Goal: Complete application form

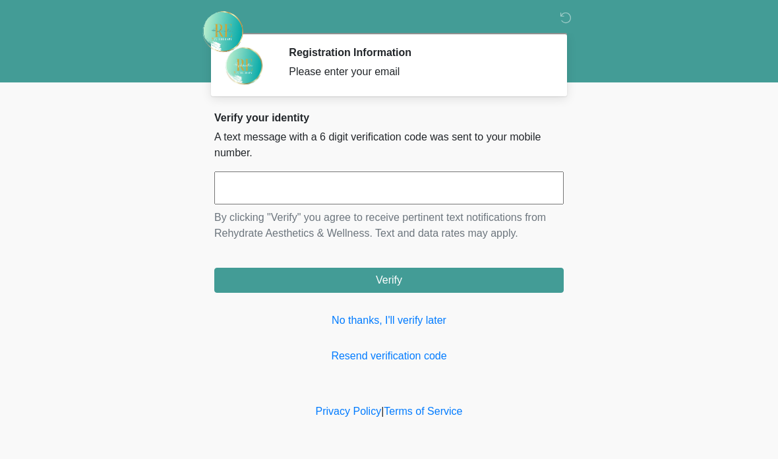
click at [372, 192] on input "text" at bounding box center [388, 187] width 349 height 33
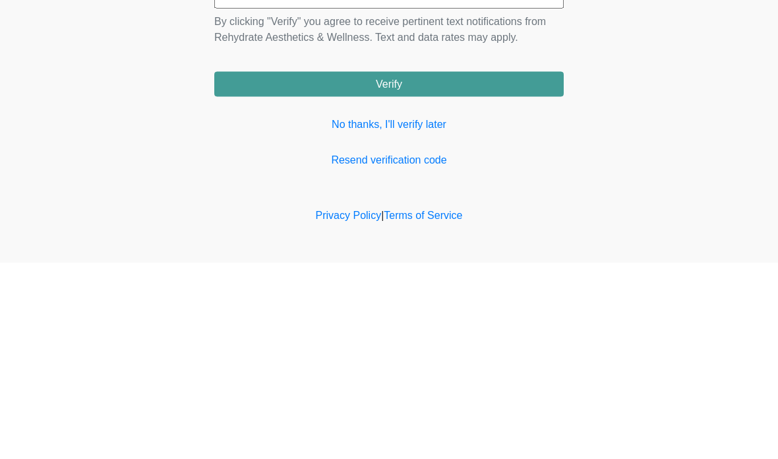
type input "******"
click at [506, 268] on button "Verify" at bounding box center [388, 280] width 349 height 25
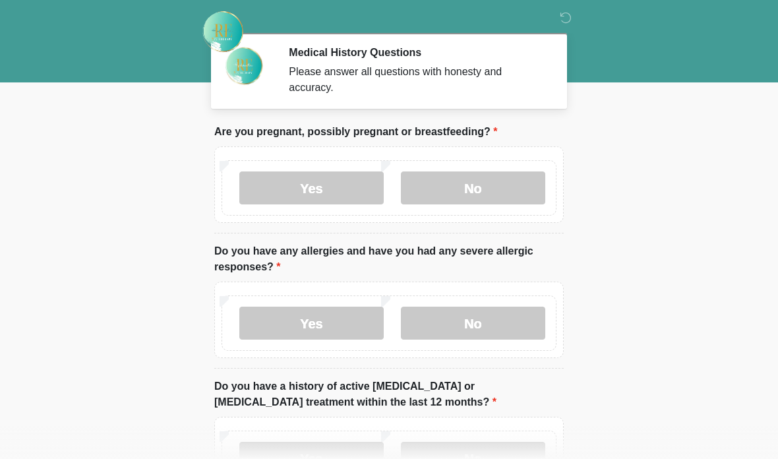
click at [494, 185] on label "No" at bounding box center [473, 187] width 144 height 33
click at [488, 318] on label "No" at bounding box center [473, 322] width 144 height 33
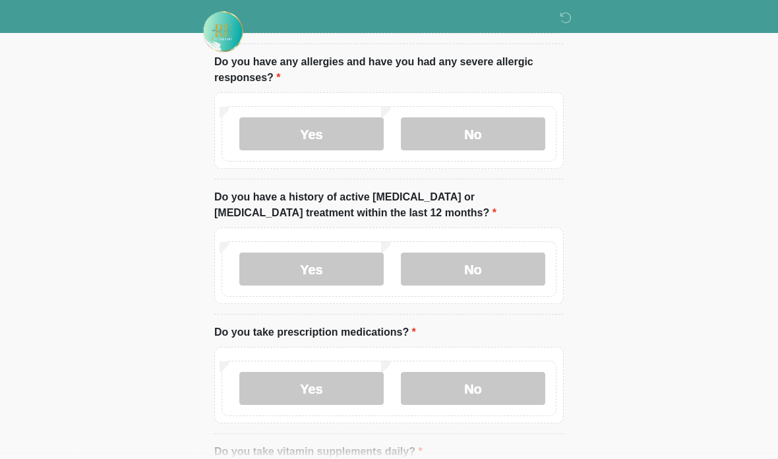
scroll to position [192, 0]
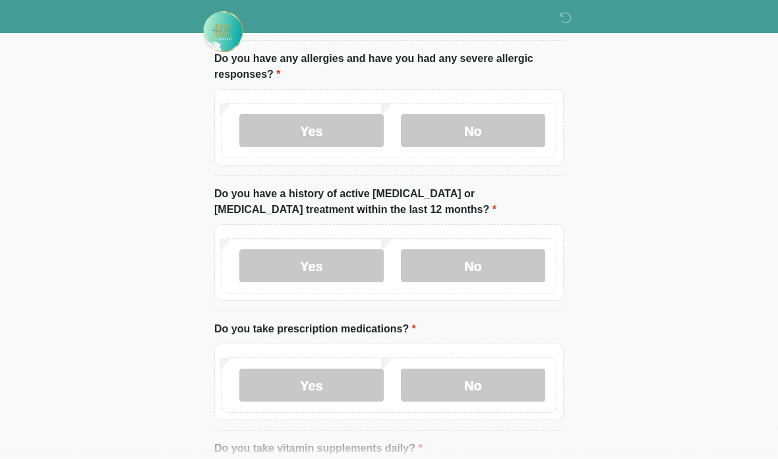
click at [492, 265] on label "No" at bounding box center [473, 265] width 144 height 33
click at [497, 375] on label "No" at bounding box center [473, 384] width 144 height 33
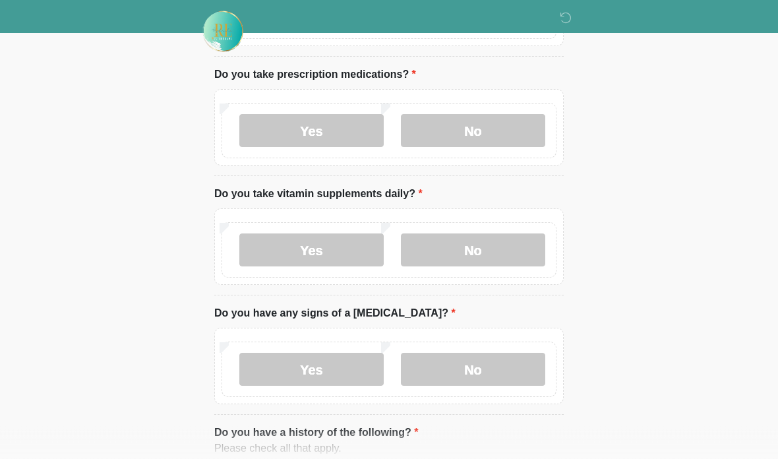
scroll to position [494, 0]
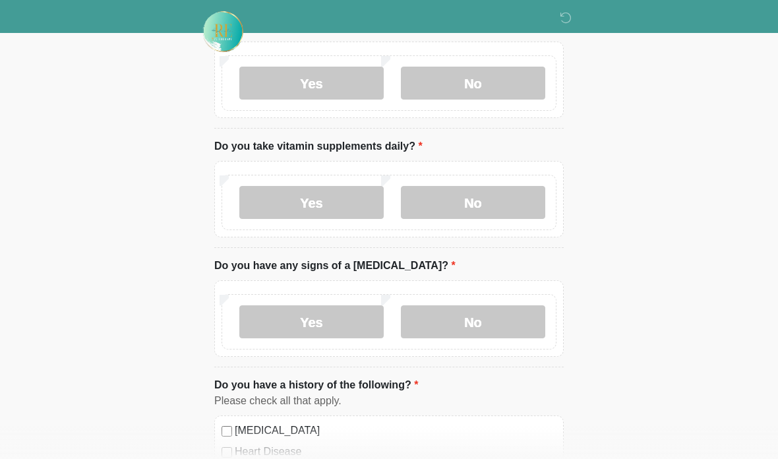
click at [327, 196] on label "Yes" at bounding box center [311, 202] width 144 height 33
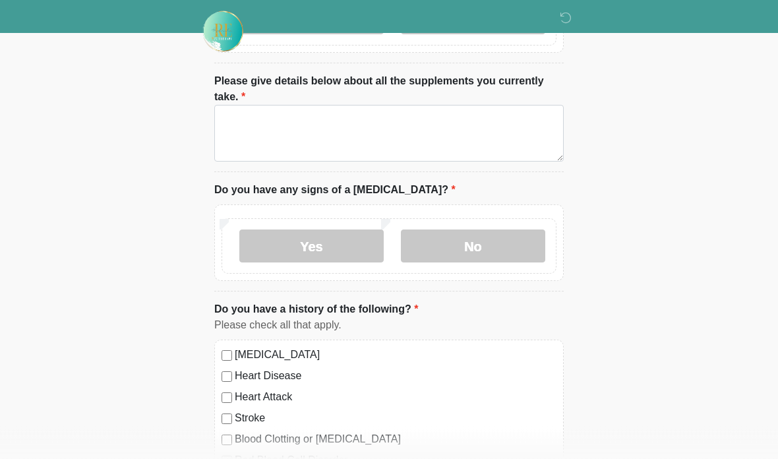
scroll to position [685, 0]
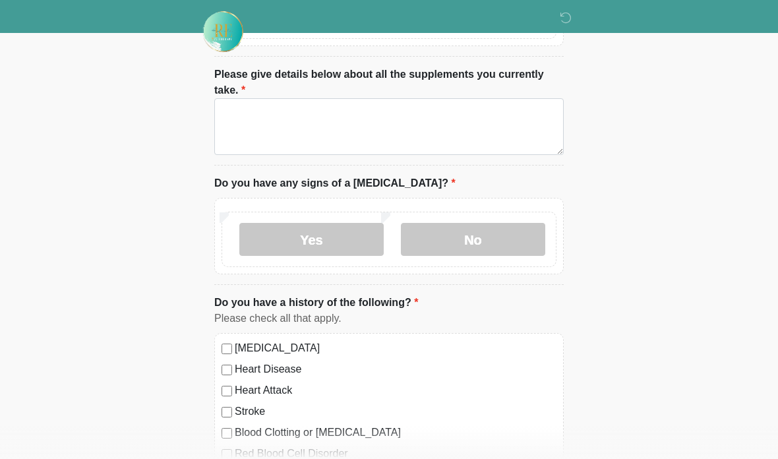
click at [488, 242] on label "No" at bounding box center [473, 239] width 144 height 33
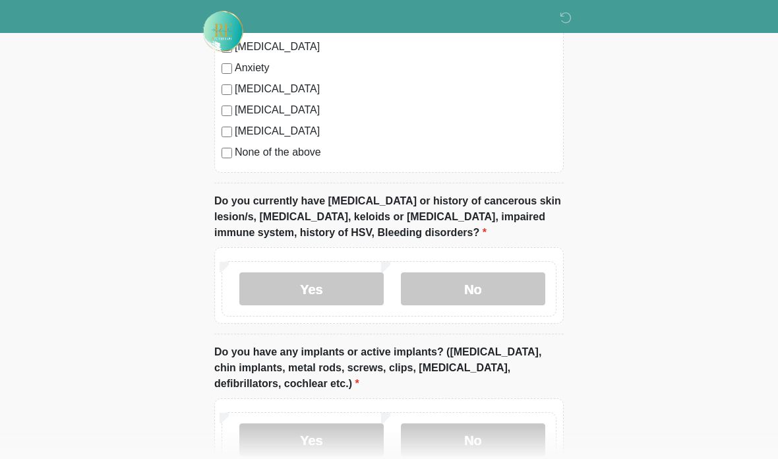
scroll to position [1119, 0]
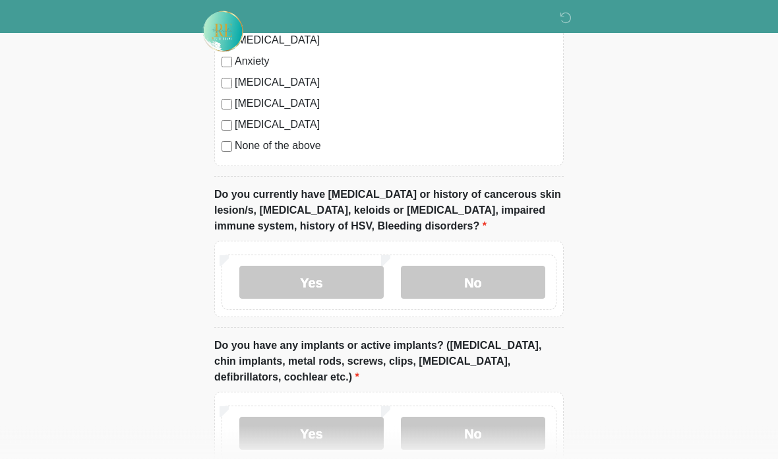
click at [482, 279] on label "No" at bounding box center [473, 282] width 144 height 33
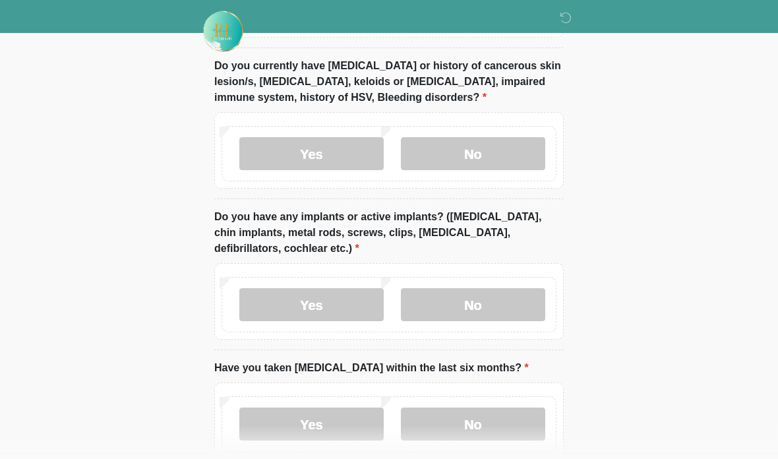
scroll to position [1261, 0]
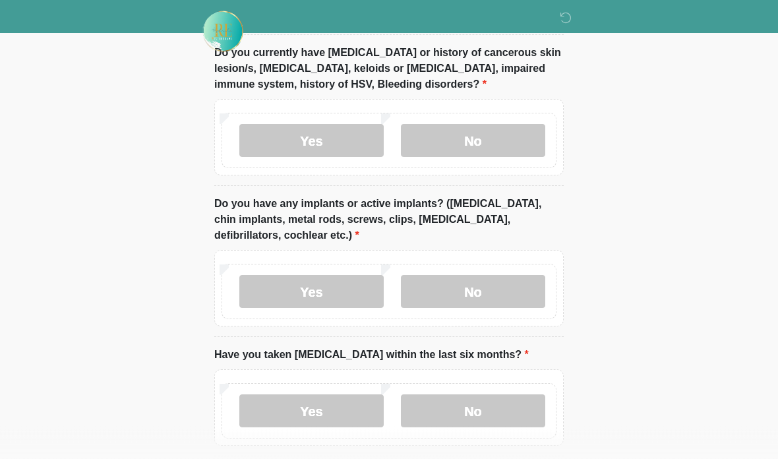
click at [345, 281] on label "Yes" at bounding box center [311, 291] width 144 height 33
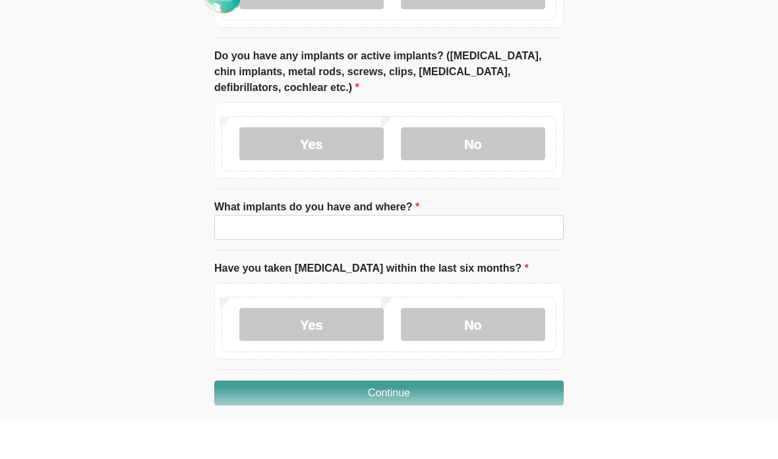
scroll to position [1370, 0]
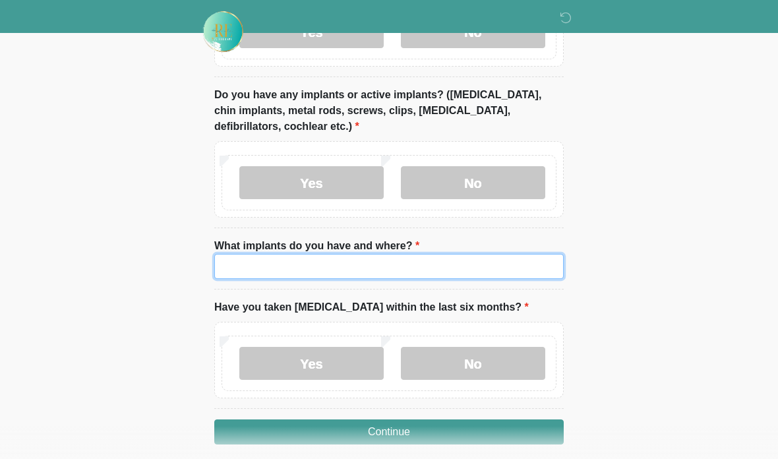
click at [472, 261] on input "What implants do you have and where?" at bounding box center [388, 266] width 349 height 25
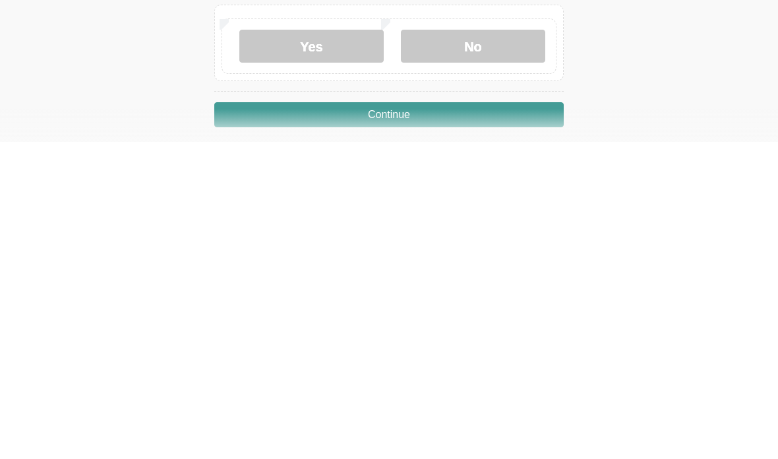
scroll to position [1371, 0]
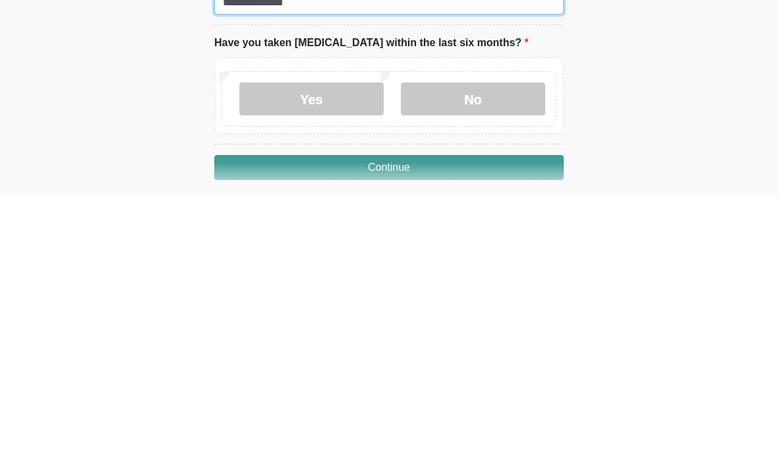
type input "**********"
click at [503, 346] on label "No" at bounding box center [473, 362] width 144 height 33
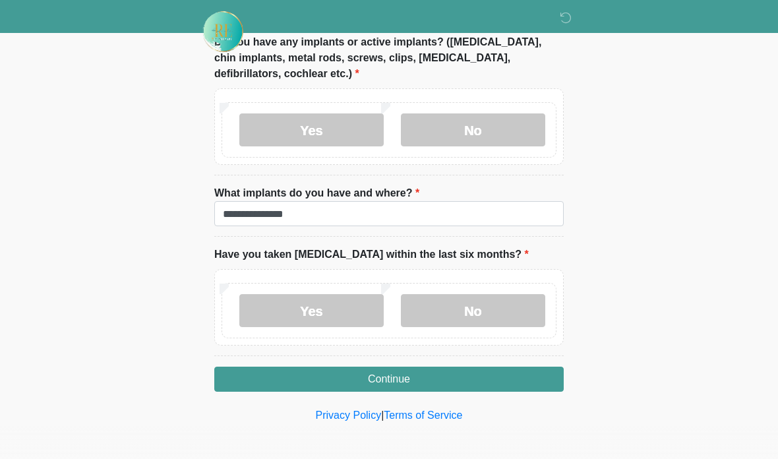
click at [499, 378] on button "Continue" at bounding box center [388, 378] width 349 height 25
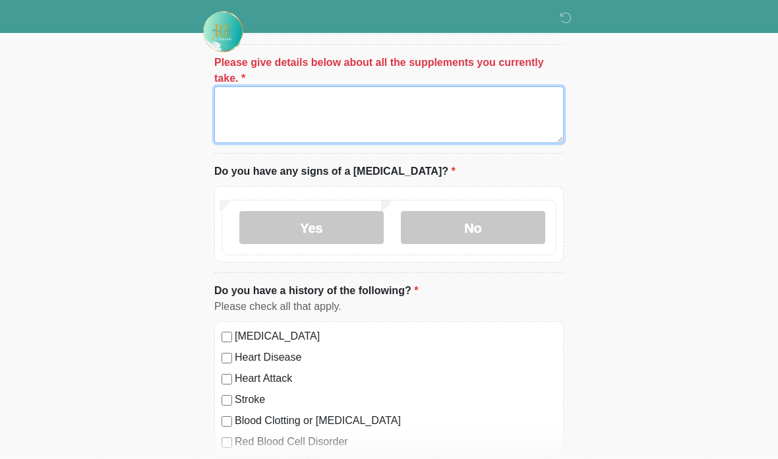
click at [286, 117] on textarea "Please give details below about all the supplements you currently take." at bounding box center [388, 114] width 349 height 57
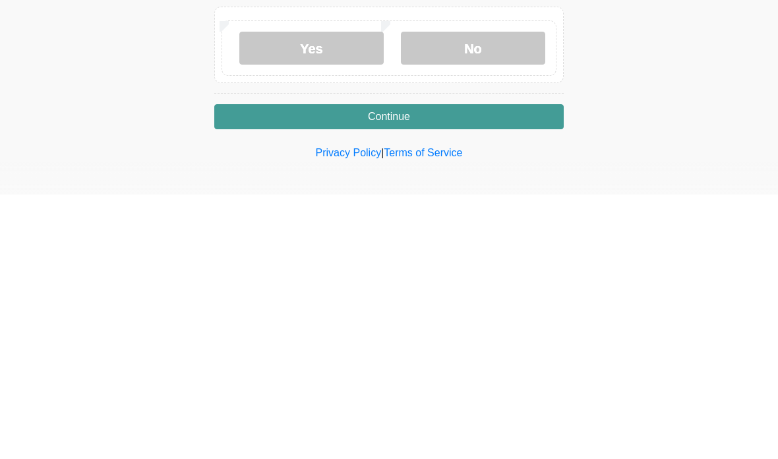
scroll to position [1423, 0]
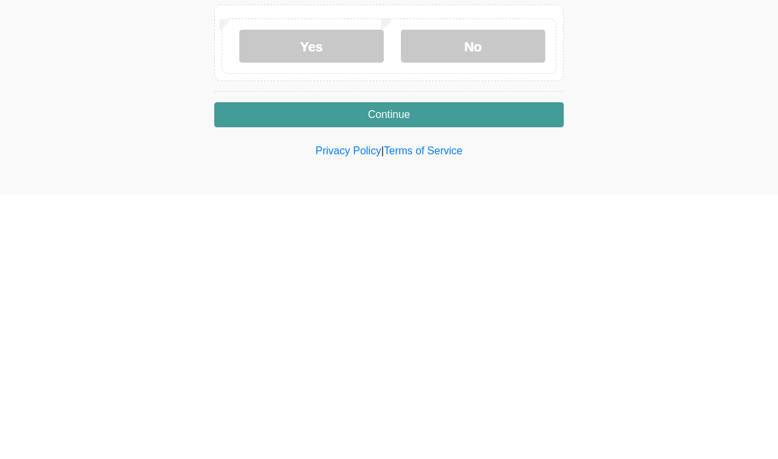
type textarea "**********"
click at [446, 366] on button "Continue" at bounding box center [388, 378] width 349 height 25
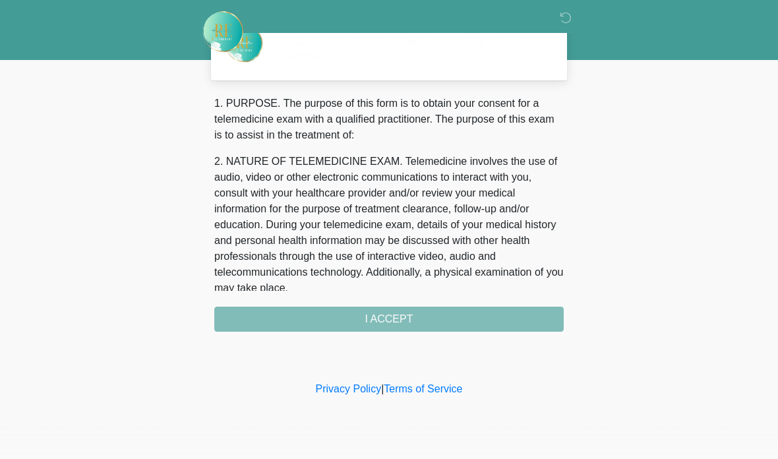
scroll to position [0, 0]
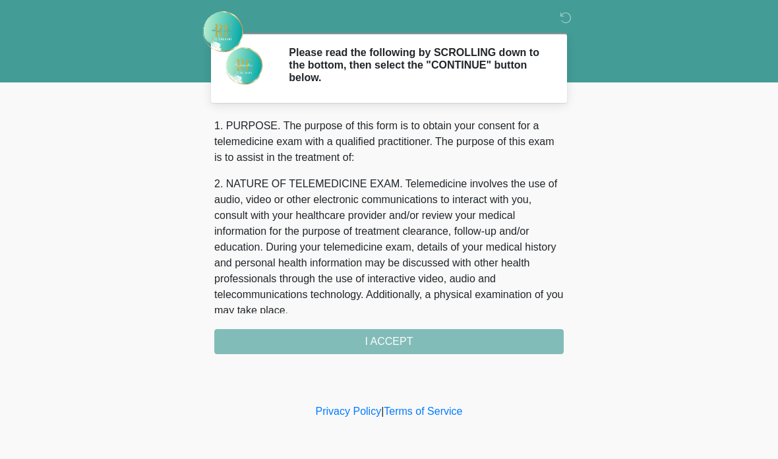
click at [484, 342] on div "1. PURPOSE. The purpose of this form is to obtain your consent for a telemedici…" at bounding box center [388, 236] width 349 height 236
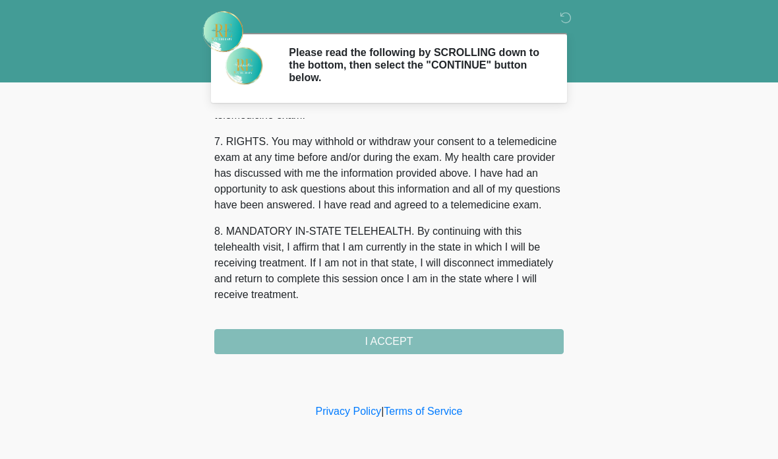
scroll to position [585, 0]
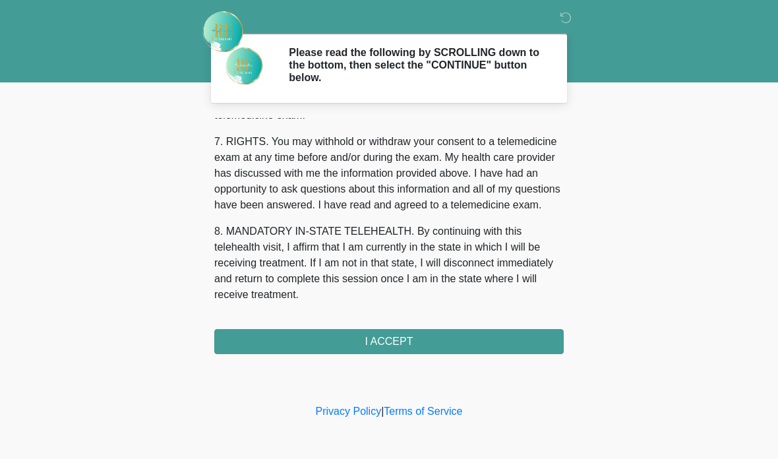
click at [411, 345] on button "I ACCEPT" at bounding box center [388, 341] width 349 height 25
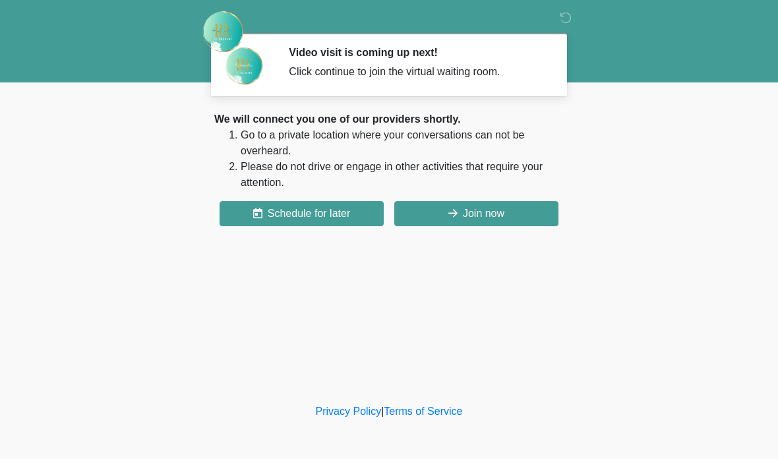
click at [474, 206] on button "Join now" at bounding box center [476, 213] width 164 height 25
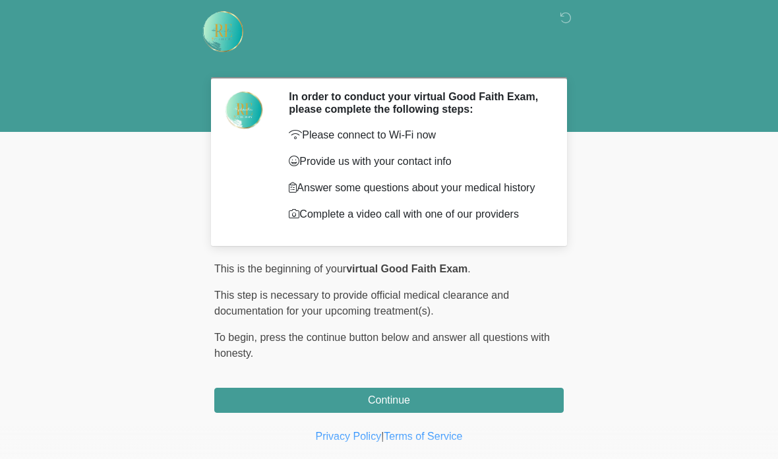
click at [451, 408] on button "Continue" at bounding box center [388, 399] width 349 height 25
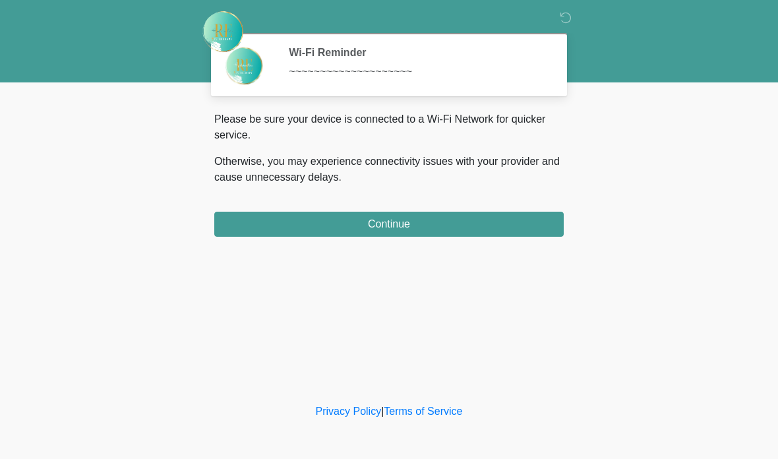
click at [447, 228] on button "Continue" at bounding box center [388, 224] width 349 height 25
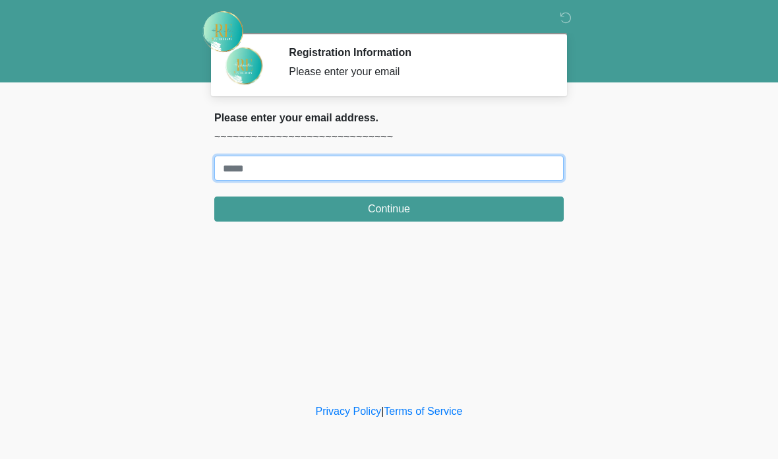
click at [349, 168] on input "Where should we email your treatment plan?" at bounding box center [388, 168] width 349 height 25
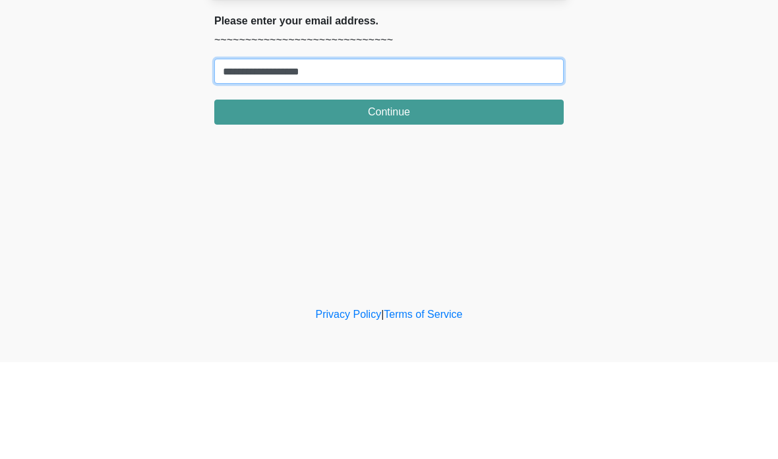
type input "**********"
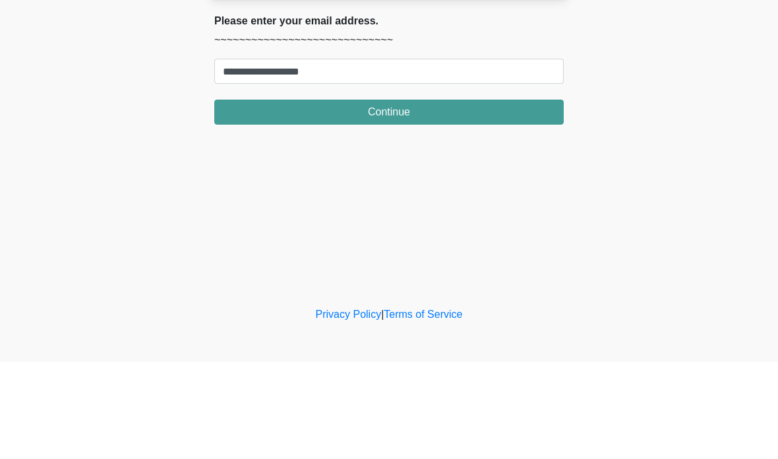
click at [374, 196] on button "Continue" at bounding box center [388, 208] width 349 height 25
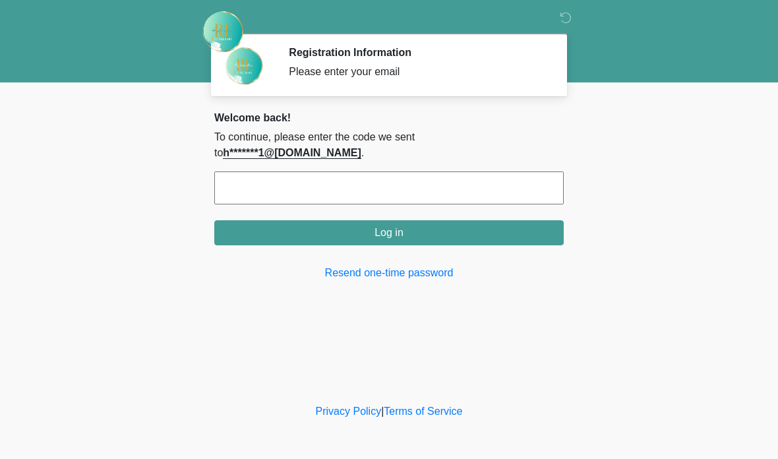
click at [339, 173] on input "text" at bounding box center [388, 187] width 349 height 33
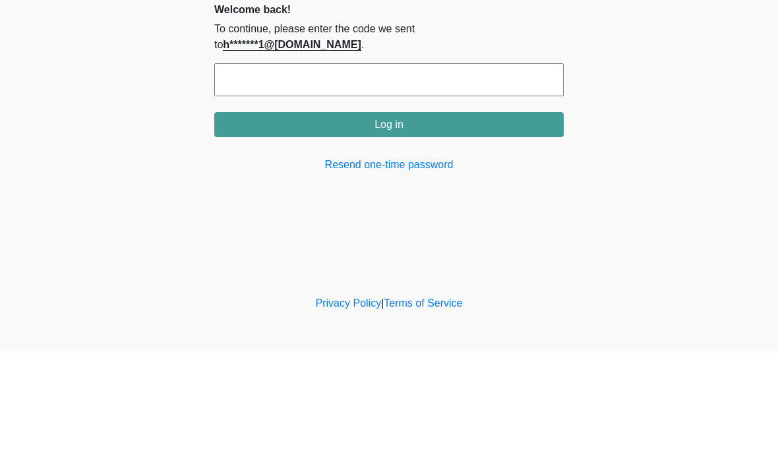
click at [474, 220] on button "Log in" at bounding box center [388, 232] width 349 height 25
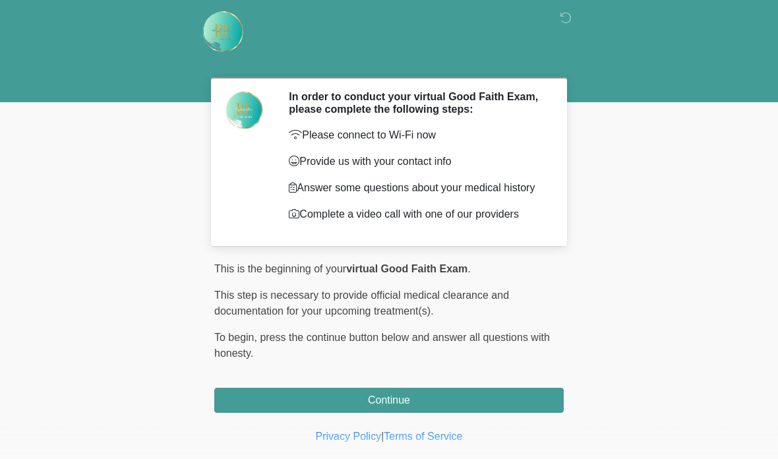
scroll to position [30, 0]
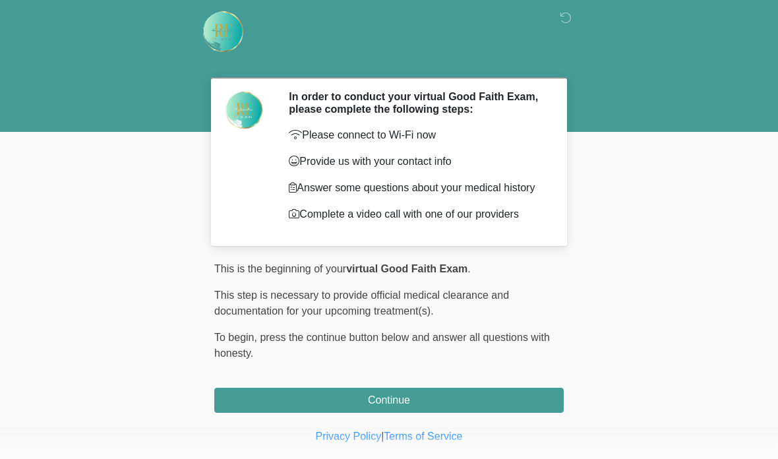
click at [457, 407] on button "Continue" at bounding box center [388, 399] width 349 height 25
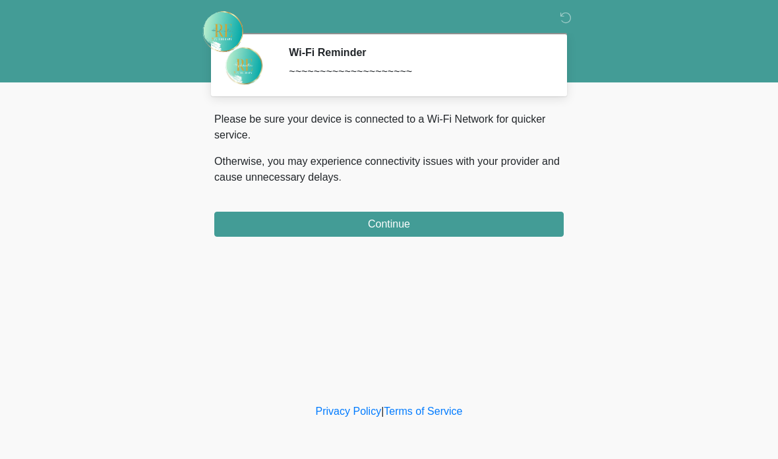
click at [457, 221] on button "Continue" at bounding box center [388, 224] width 349 height 25
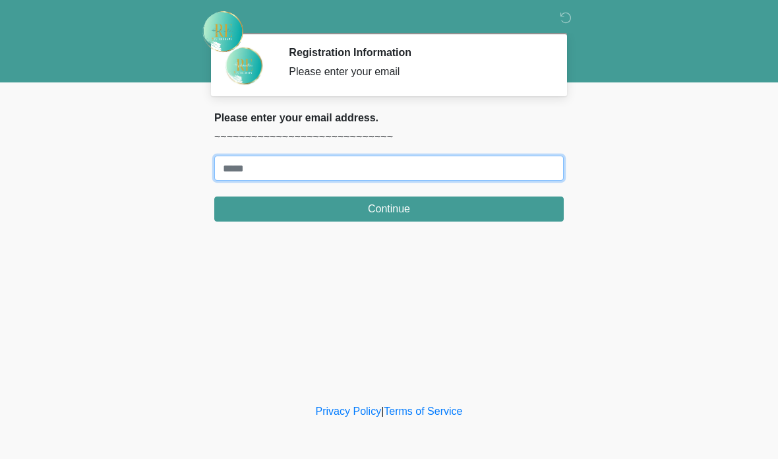
click at [403, 174] on input "Where should we email your treatment plan?" at bounding box center [388, 168] width 349 height 25
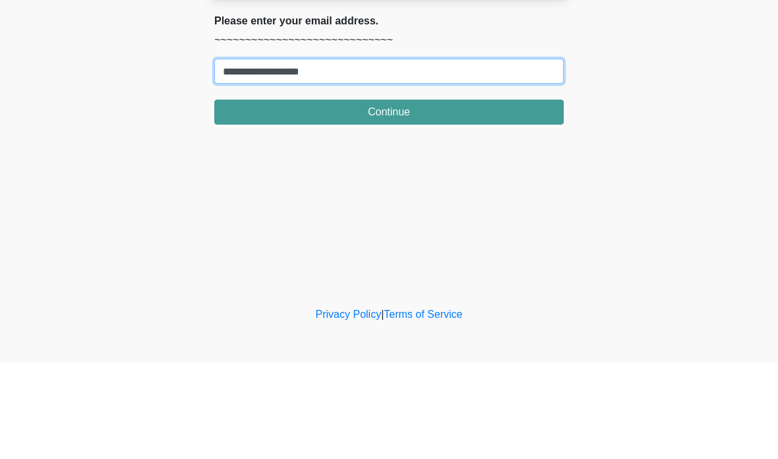
type input "**********"
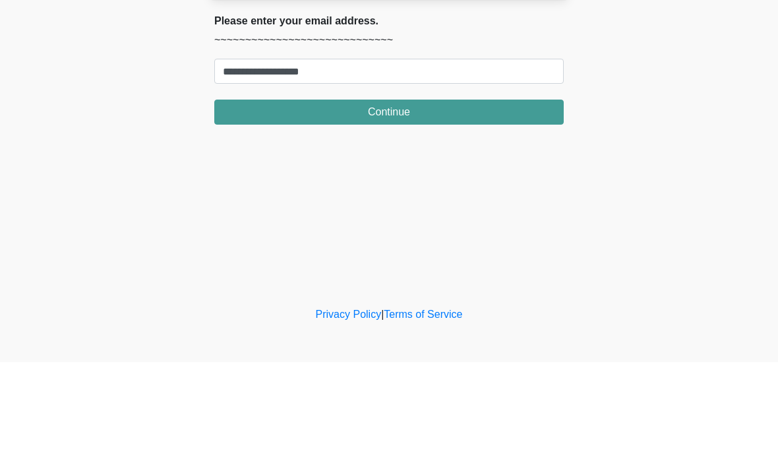
click at [474, 196] on button "Continue" at bounding box center [388, 208] width 349 height 25
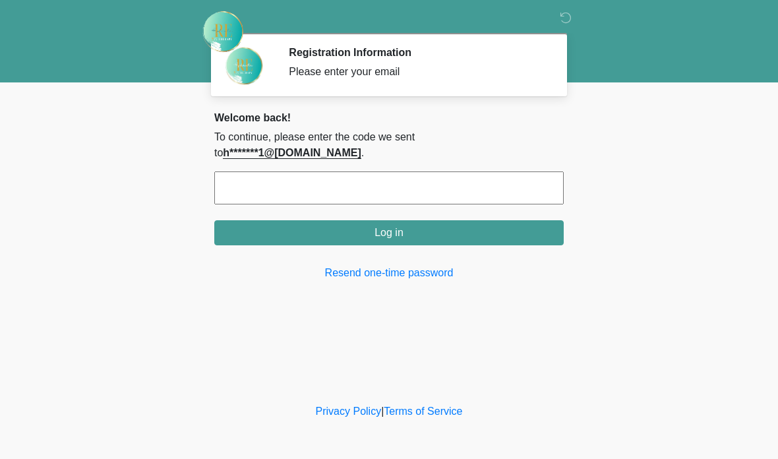
click at [436, 171] on input "text" at bounding box center [388, 187] width 349 height 33
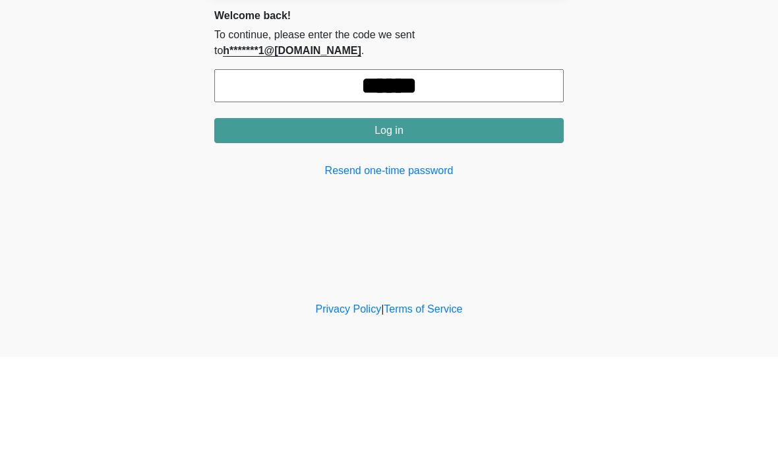
type input "******"
click at [483, 220] on button "Log in" at bounding box center [388, 232] width 349 height 25
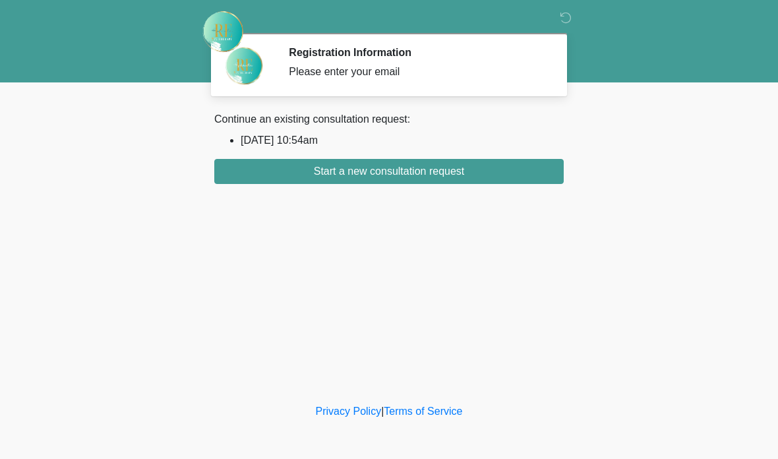
click at [487, 171] on button "Start a new consultation request" at bounding box center [388, 171] width 349 height 25
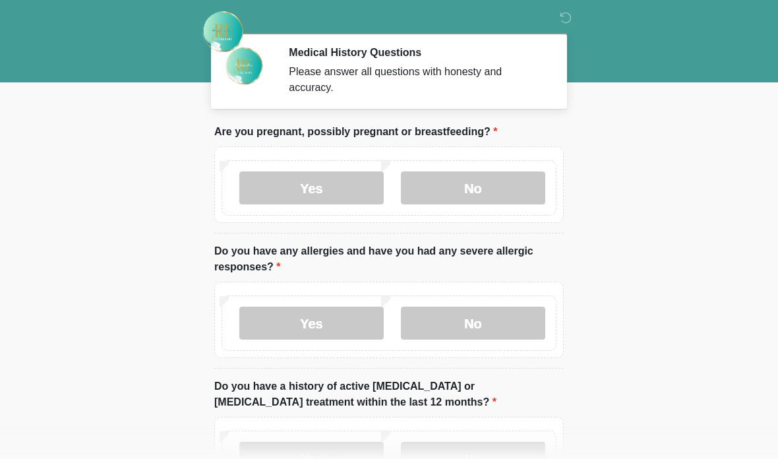
click at [496, 178] on label "No" at bounding box center [473, 187] width 144 height 33
click at [490, 322] on label "No" at bounding box center [473, 322] width 144 height 33
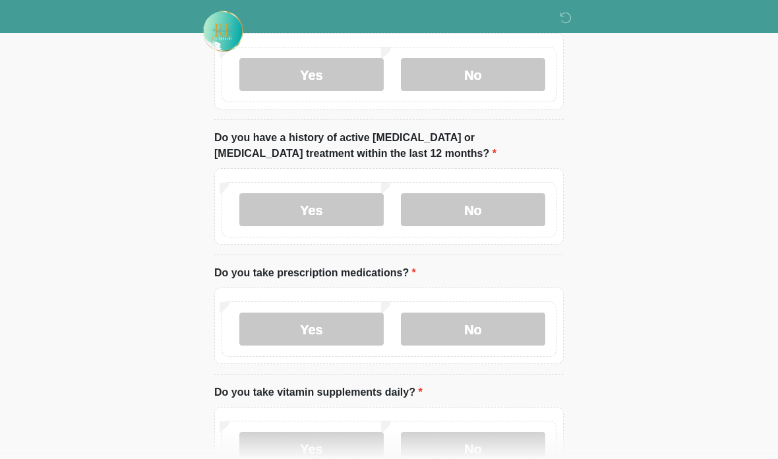
scroll to position [249, 0]
click at [499, 202] on label "No" at bounding box center [473, 208] width 144 height 33
click at [498, 322] on label "No" at bounding box center [473, 328] width 144 height 33
click at [488, 442] on label "No" at bounding box center [473, 447] width 144 height 33
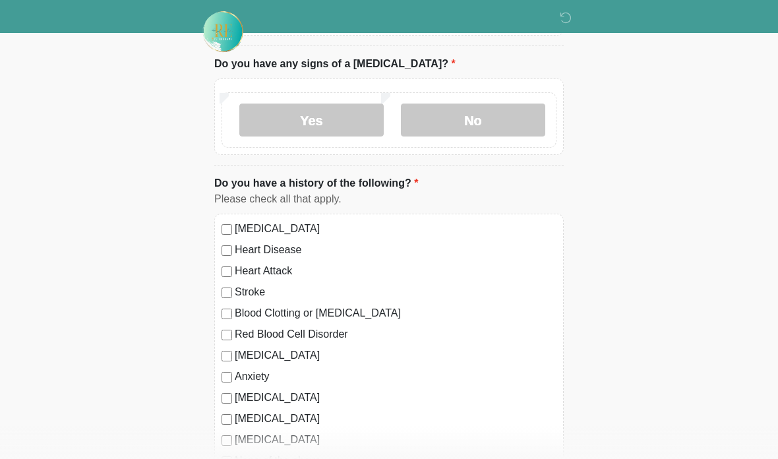
scroll to position [722, 0]
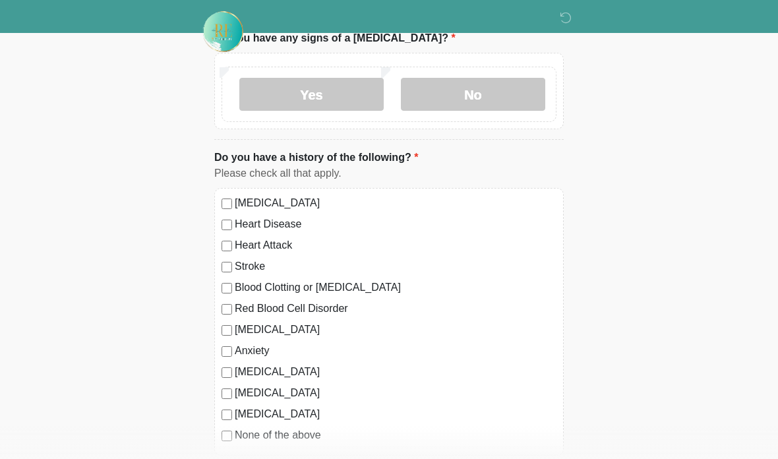
click at [496, 90] on label "No" at bounding box center [473, 94] width 144 height 33
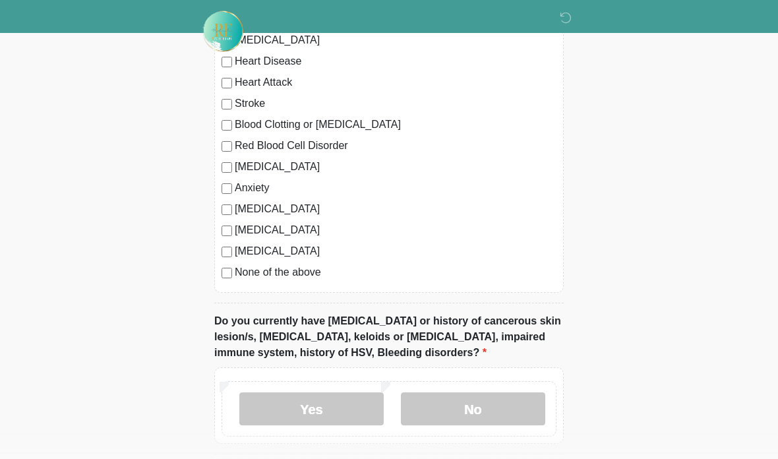
scroll to position [884, 0]
click at [490, 409] on label "No" at bounding box center [473, 408] width 144 height 33
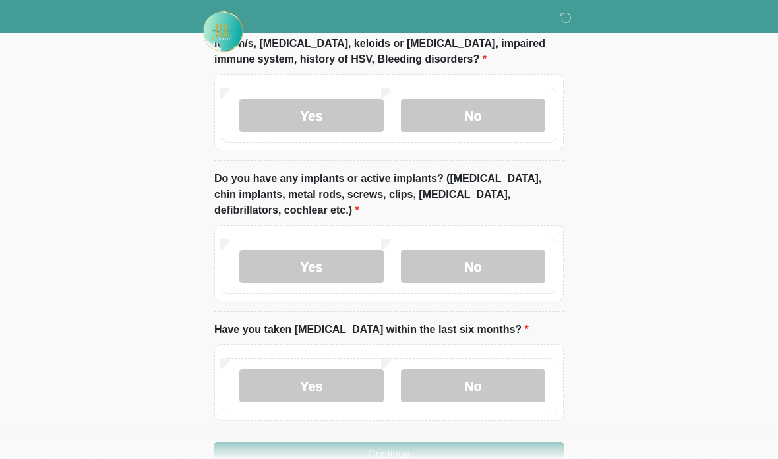
scroll to position [1179, 0]
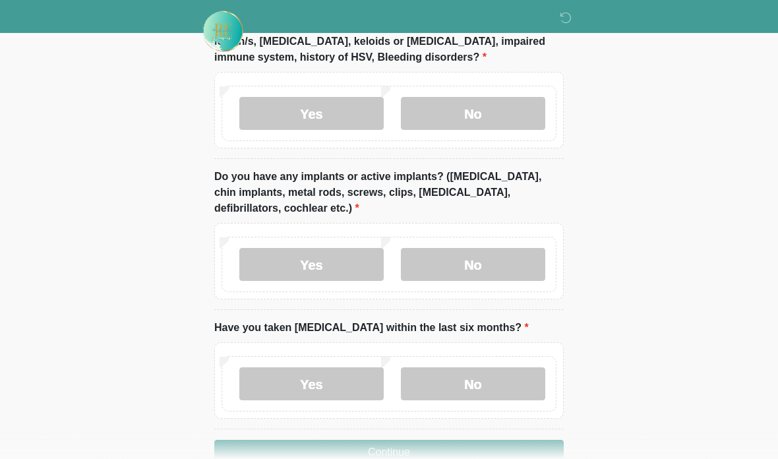
click at [509, 263] on label "No" at bounding box center [473, 264] width 144 height 33
click at [493, 377] on label "No" at bounding box center [473, 383] width 144 height 33
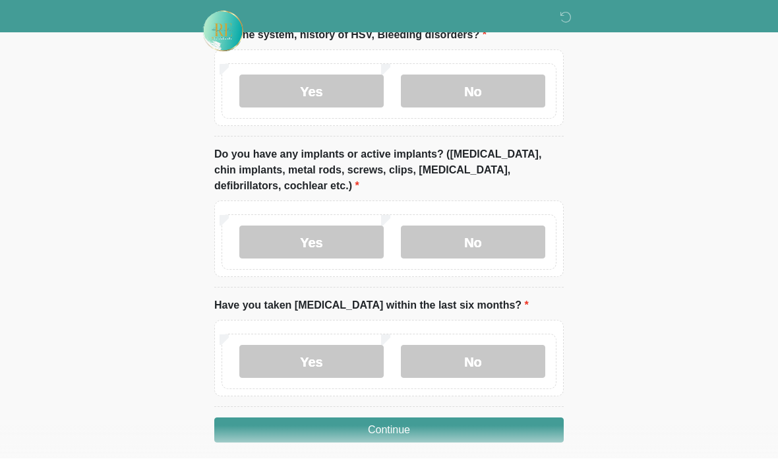
scroll to position [1201, 0]
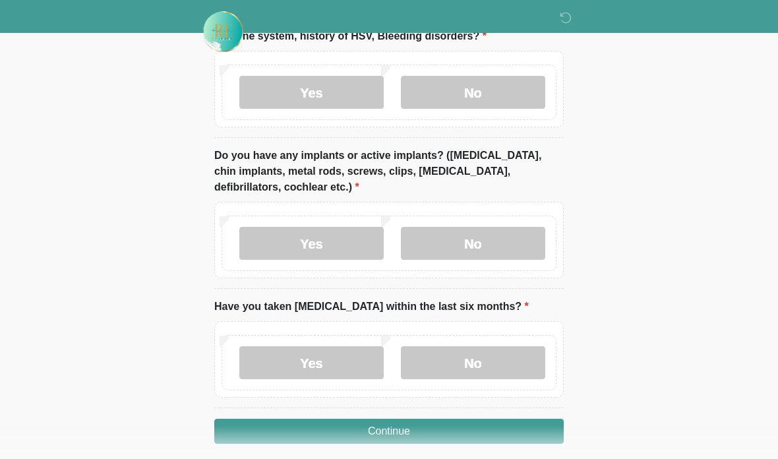
click at [469, 430] on button "Continue" at bounding box center [388, 430] width 349 height 25
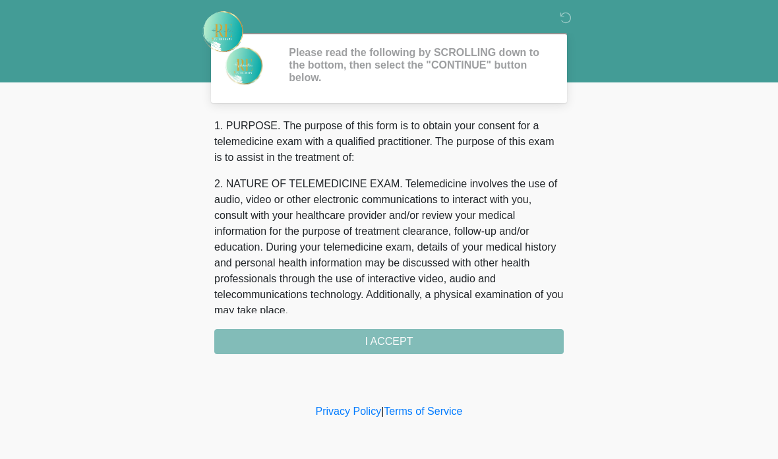
scroll to position [0, 0]
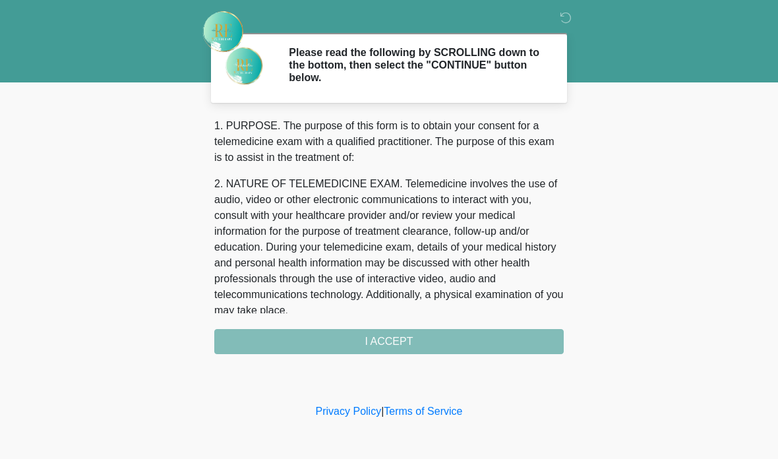
click at [476, 336] on div "1. PURPOSE. The purpose of this form is to obtain your consent for a telemedici…" at bounding box center [388, 236] width 349 height 236
click at [466, 342] on div "1. PURPOSE. The purpose of this form is to obtain your consent for a telemedici…" at bounding box center [388, 236] width 349 height 236
click at [513, 343] on div "1. PURPOSE. The purpose of this form is to obtain your consent for a telemedici…" at bounding box center [388, 236] width 349 height 236
click at [506, 334] on div "1. PURPOSE. The purpose of this form is to obtain your consent for a telemedici…" at bounding box center [388, 236] width 349 height 236
click at [511, 71] on h2 "Please read the following by SCROLLING down to the bottom, then select the "CON…" at bounding box center [416, 65] width 255 height 38
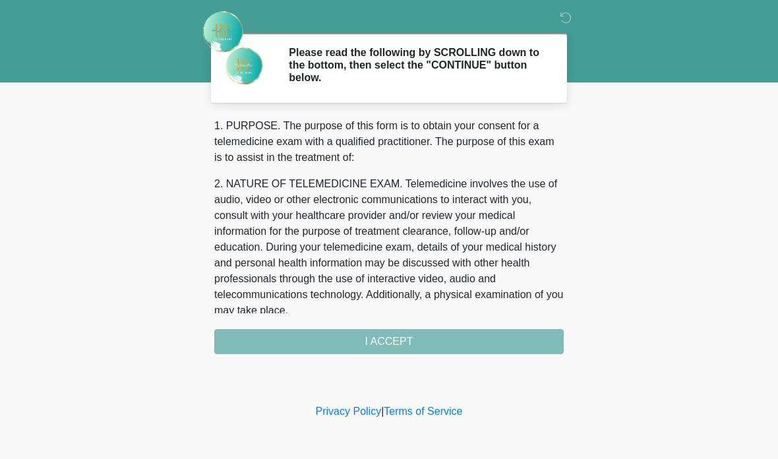
click at [456, 355] on div "‎ ‎ Please read the following by SCROLLING down to the bottom, then select the …" at bounding box center [388, 200] width 395 height 374
click at [455, 354] on div "‎ ‎ Please read the following by SCROLLING down to the bottom, then select the …" at bounding box center [388, 200] width 395 height 374
click at [426, 351] on div "1. PURPOSE. The purpose of this form is to obtain your consent for a telemedici…" at bounding box center [388, 236] width 349 height 236
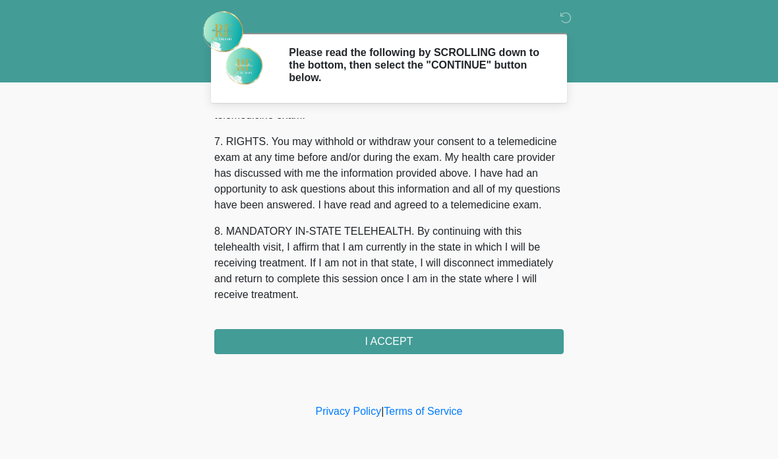
scroll to position [585, 0]
click at [441, 347] on button "I ACCEPT" at bounding box center [388, 341] width 349 height 25
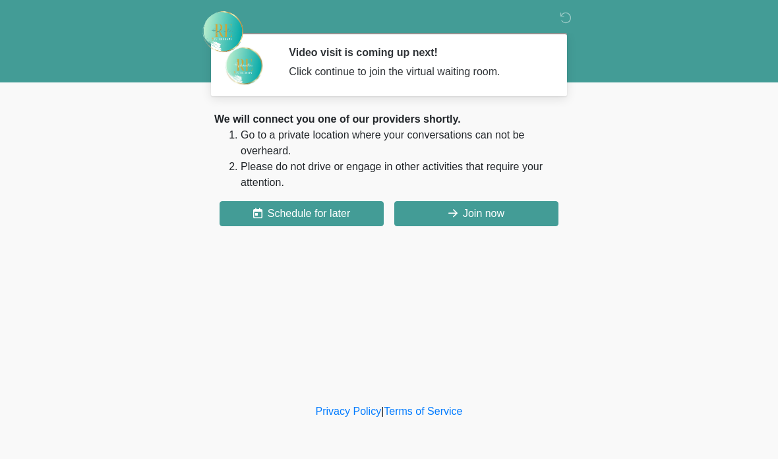
click at [514, 212] on button "Join now" at bounding box center [476, 213] width 164 height 25
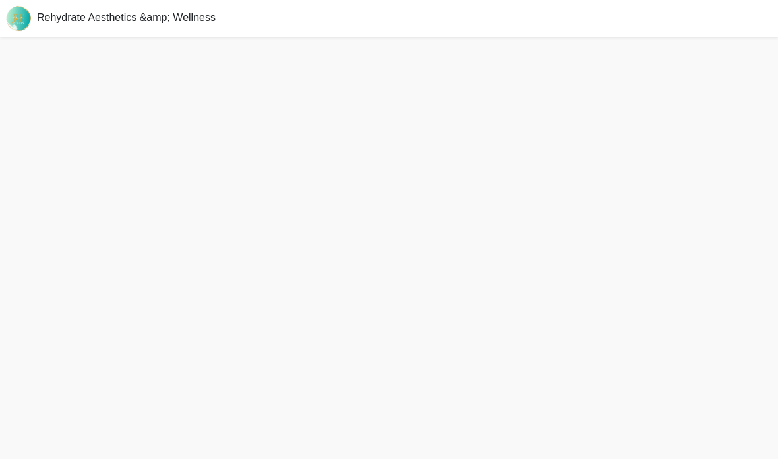
scroll to position [57, 0]
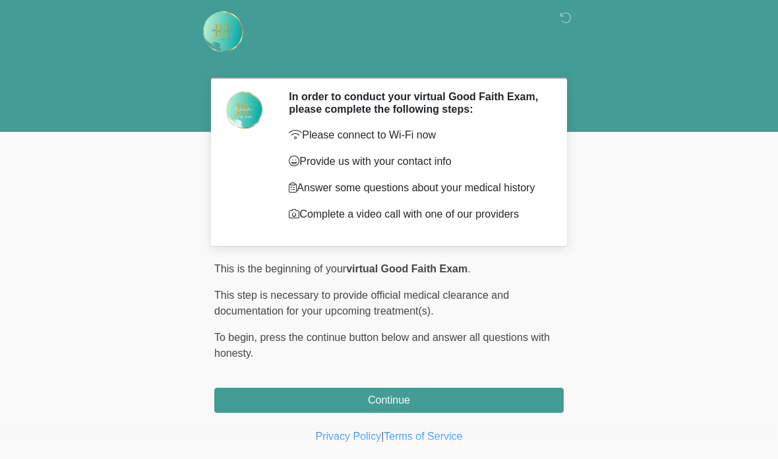
click at [459, 399] on button "Continue" at bounding box center [388, 399] width 349 height 25
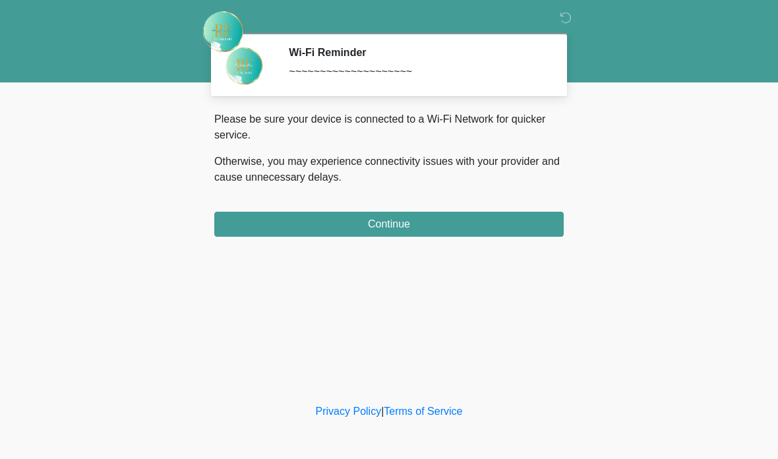
click at [442, 221] on button "Continue" at bounding box center [388, 224] width 349 height 25
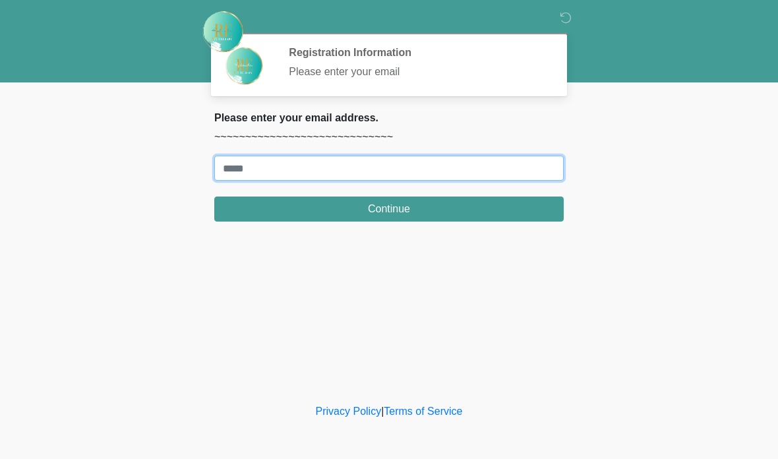
click at [404, 168] on input "Where should we email your treatment plan?" at bounding box center [388, 168] width 349 height 25
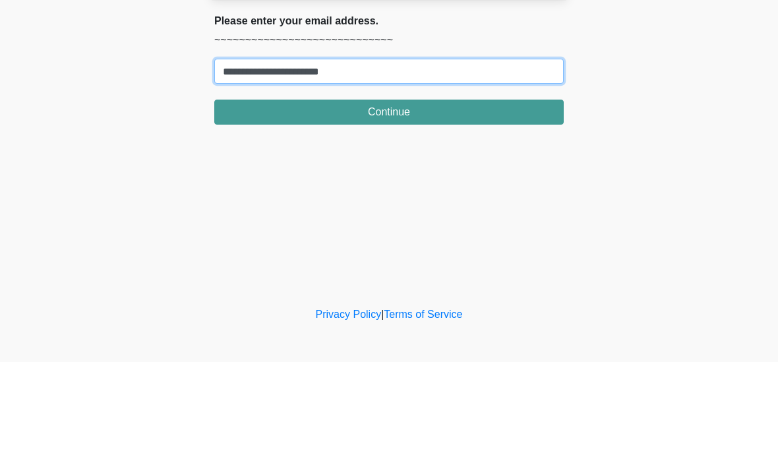
type input "**********"
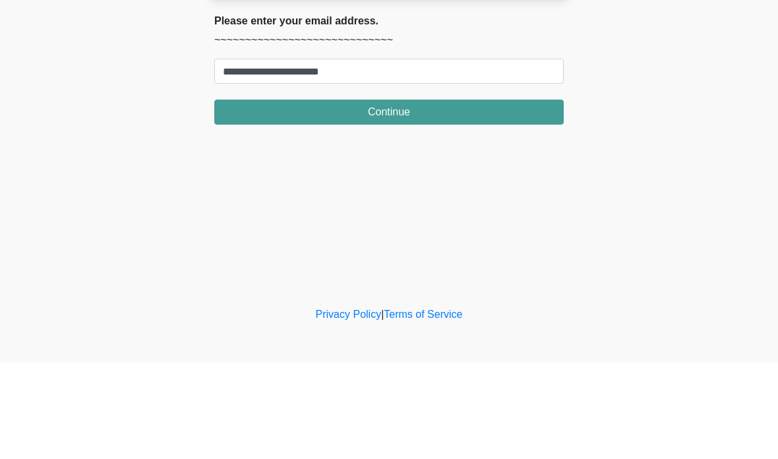
click at [404, 196] on button "Continue" at bounding box center [388, 208] width 349 height 25
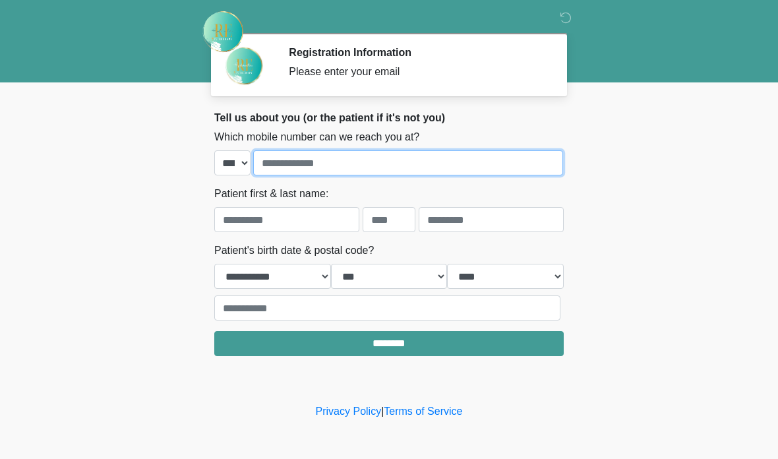
click at [329, 167] on input "tel" at bounding box center [408, 162] width 310 height 25
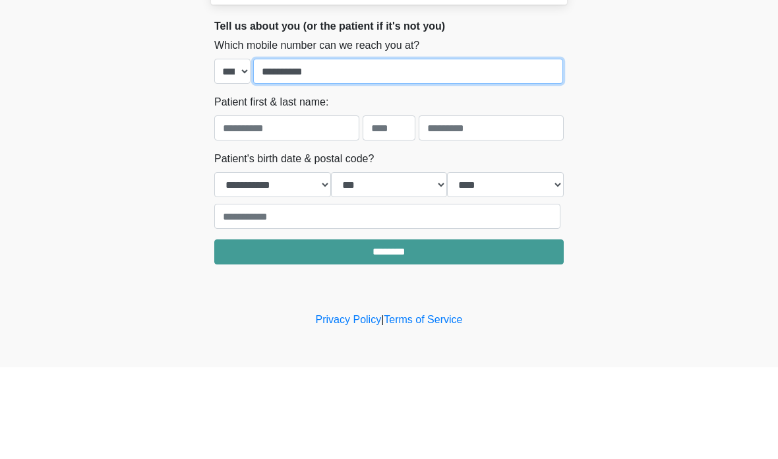
type input "**********"
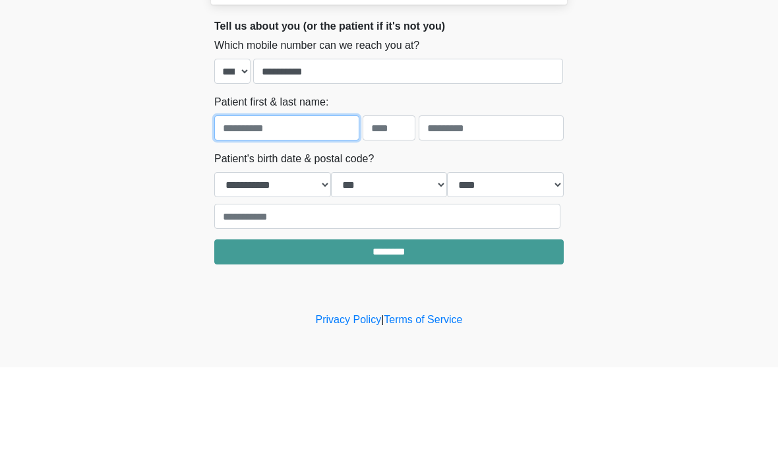
click at [271, 207] on input "text" at bounding box center [286, 219] width 145 height 25
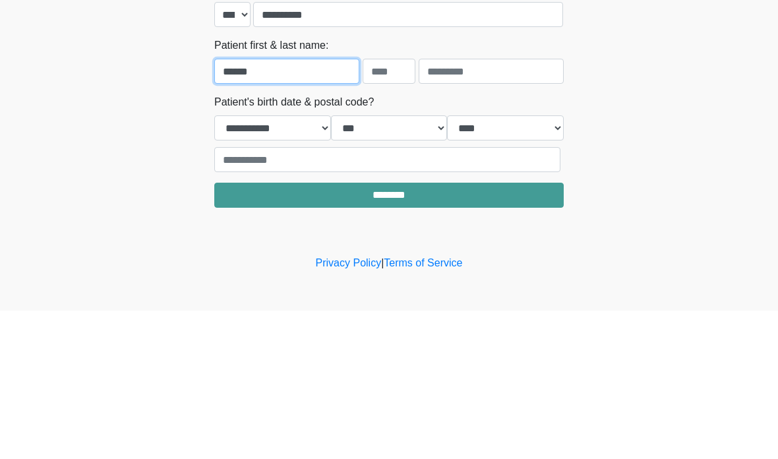
type input "******"
click at [514, 242] on div "**********" at bounding box center [388, 281] width 349 height 78
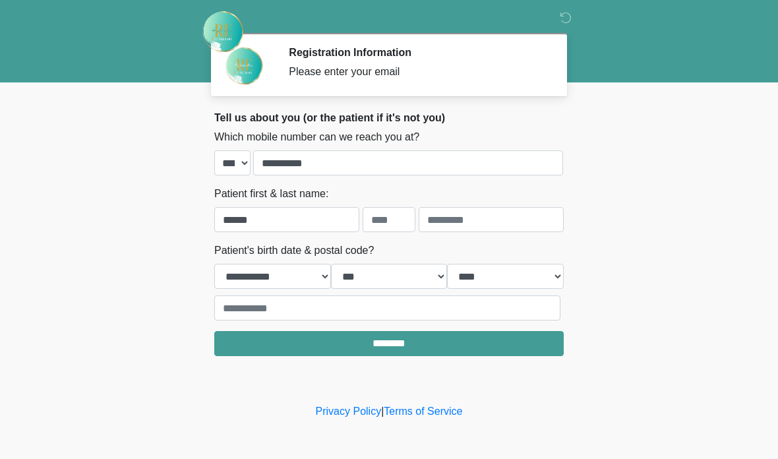
click at [469, 69] on div "Please enter your email" at bounding box center [416, 72] width 255 height 16
click at [453, 220] on input "text" at bounding box center [490, 219] width 145 height 25
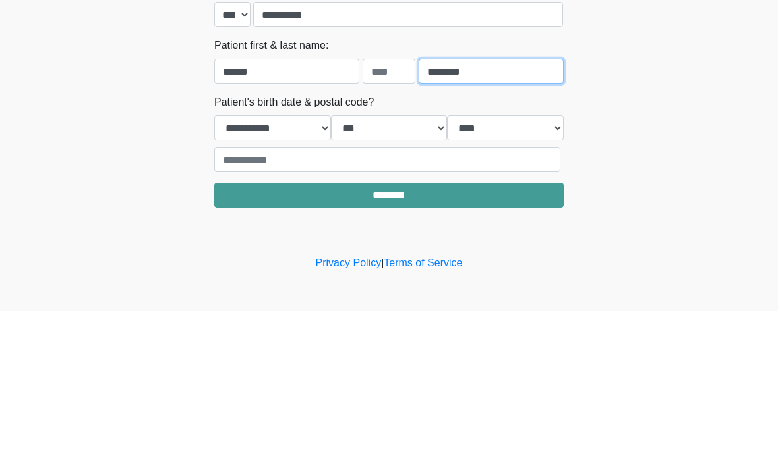
type input "********"
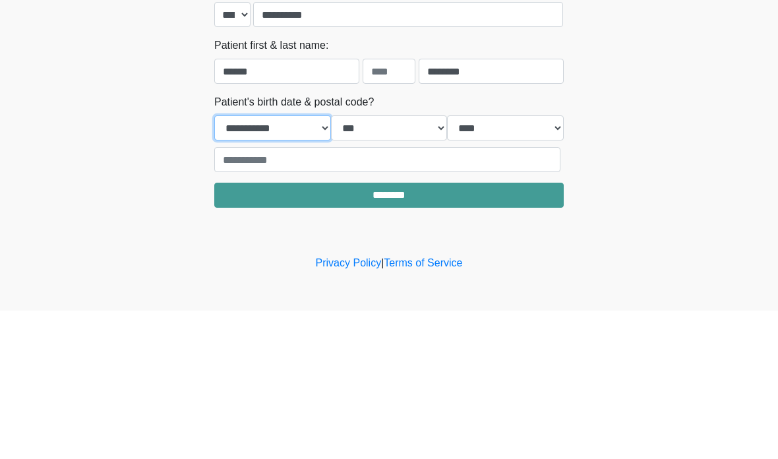
click at [287, 264] on select "**********" at bounding box center [272, 276] width 117 height 25
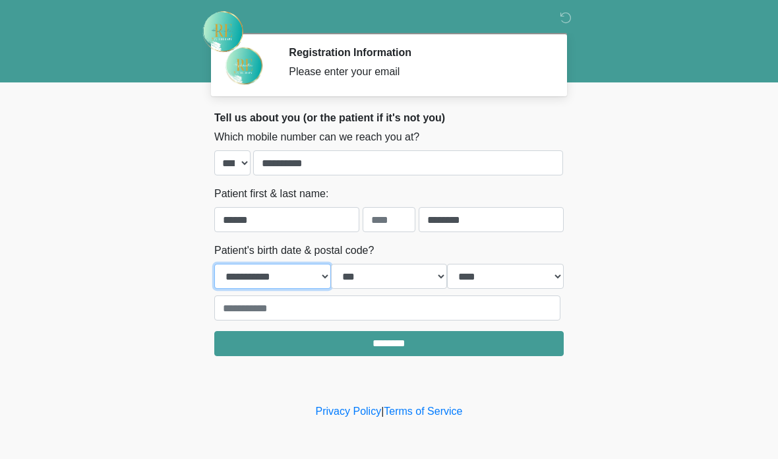
select select "*"
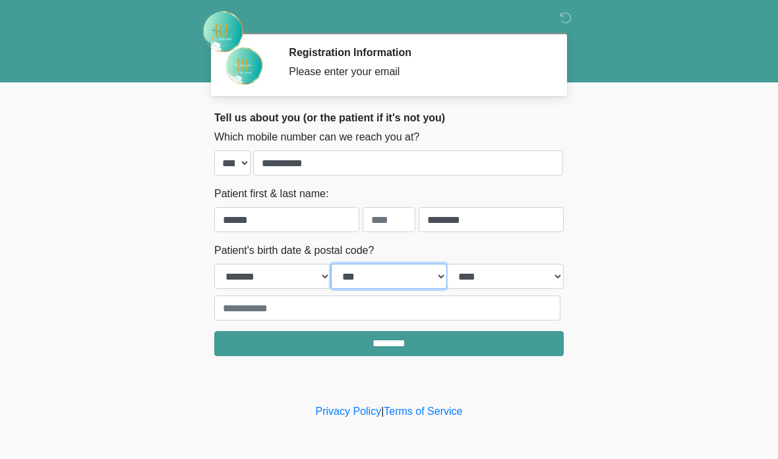
click at [387, 273] on select "*** * * * * * * * * * ** ** ** ** ** ** ** ** ** ** ** ** ** ** ** ** ** ** ** …" at bounding box center [389, 276] width 117 height 25
select select "**"
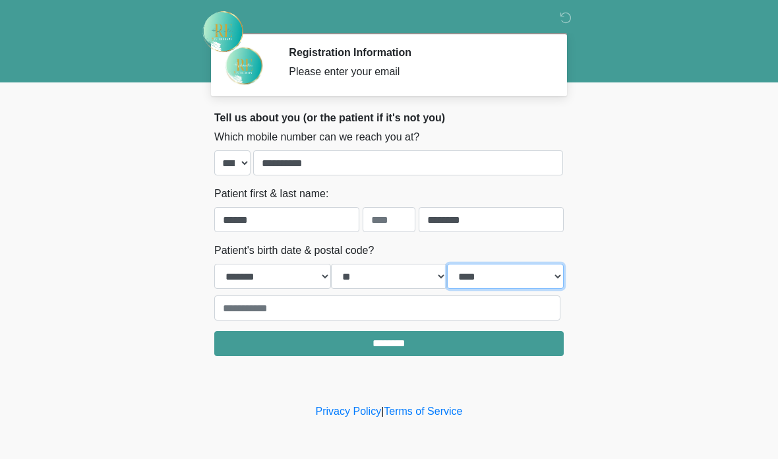
click at [499, 271] on select "**** **** **** **** **** **** **** **** **** **** **** **** **** **** **** ****…" at bounding box center [505, 276] width 117 height 25
select select "****"
click at [393, 222] on input "text" at bounding box center [388, 219] width 53 height 25
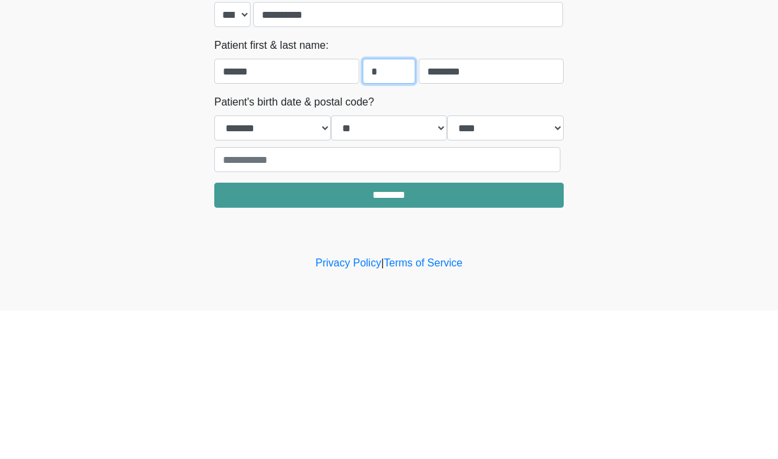
type input "*"
click at [674, 84] on body "‎ ‎ Registration Information Please enter your email Please connect to Wi-Fi no…" at bounding box center [389, 229] width 778 height 459
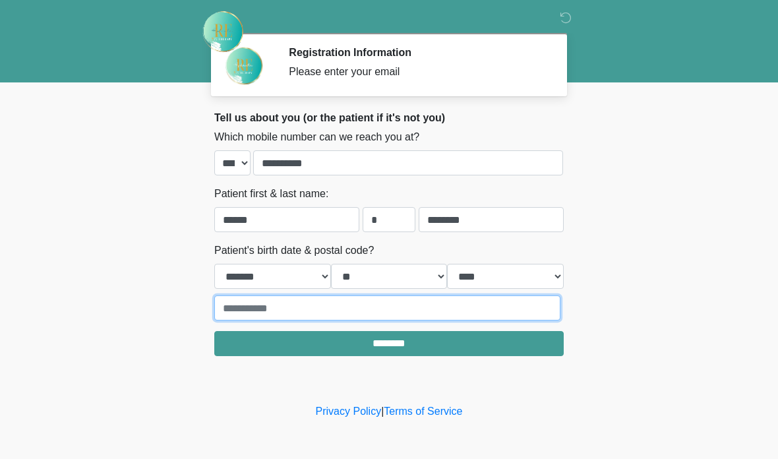
click at [287, 302] on input "text" at bounding box center [387, 307] width 346 height 25
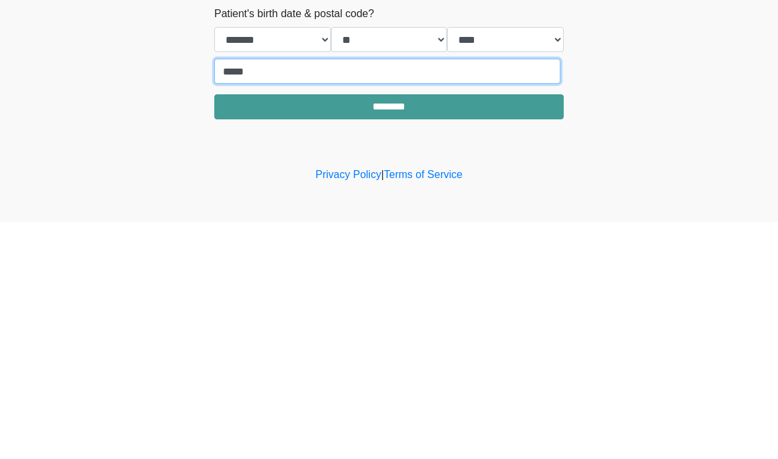
type input "*****"
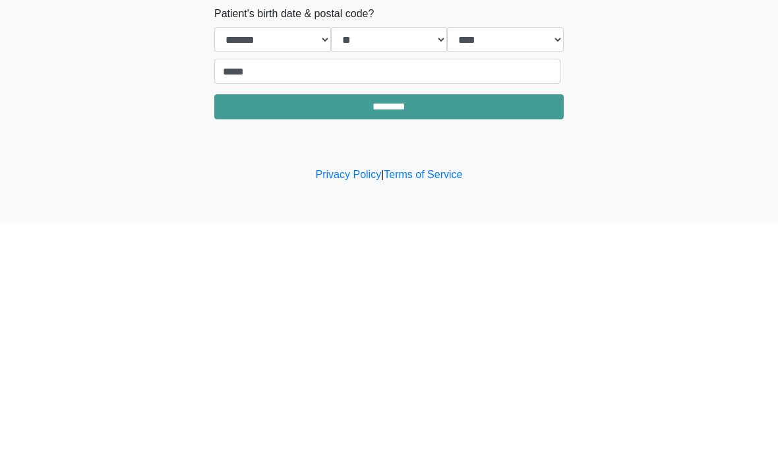
click at [240, 331] on input "********" at bounding box center [388, 343] width 349 height 25
